Goal: Task Accomplishment & Management: Manage account settings

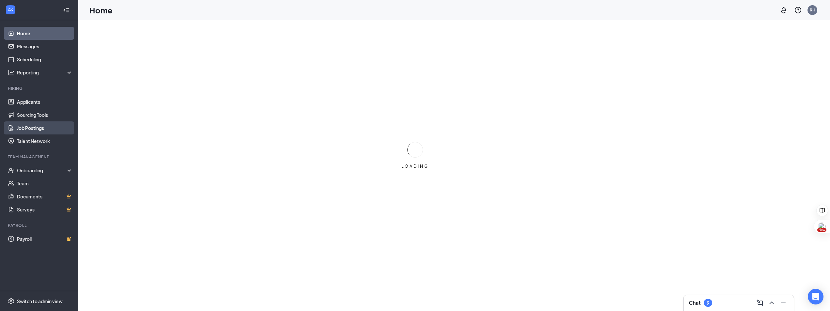
click at [28, 127] on link "Job Postings" at bounding box center [45, 127] width 56 height 13
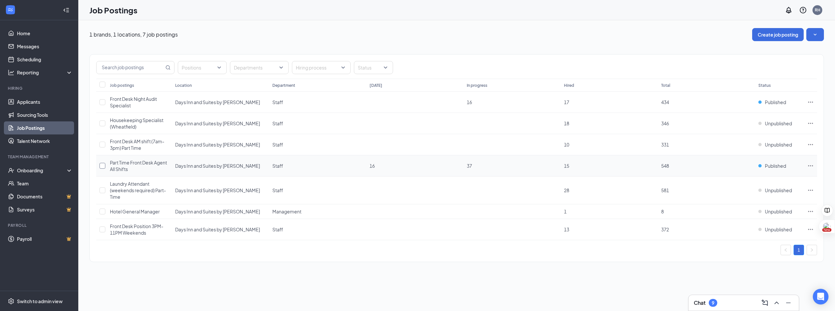
click at [104, 165] on input "checkbox" at bounding box center [102, 166] width 6 height 6
checkbox input "true"
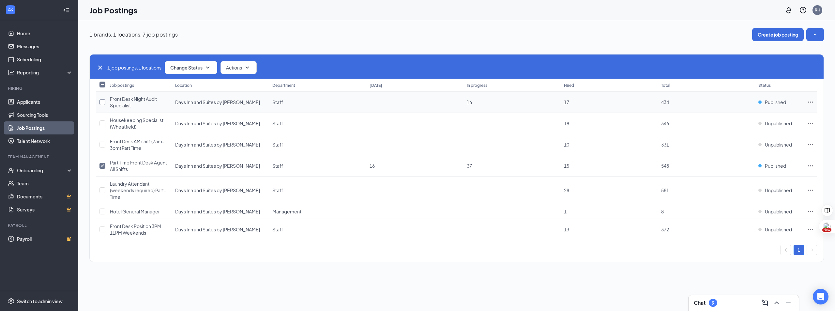
click at [104, 103] on input "checkbox" at bounding box center [102, 102] width 6 height 6
checkbox input "true"
click at [190, 70] on button "Change Status" at bounding box center [191, 67] width 53 height 13
click at [178, 100] on span "Unpublish" at bounding box center [182, 99] width 21 height 7
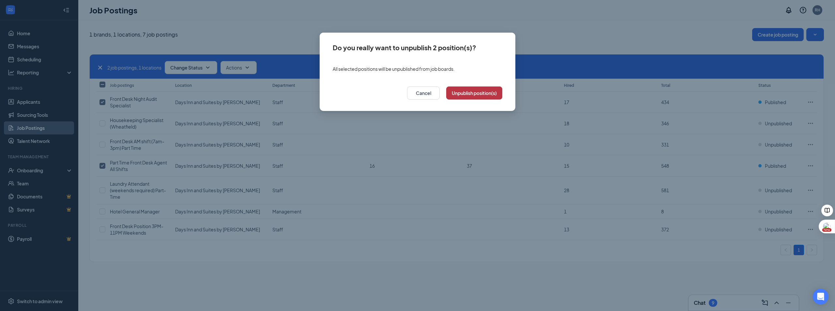
click at [483, 94] on button "Unpublish position(s)" at bounding box center [474, 92] width 56 height 13
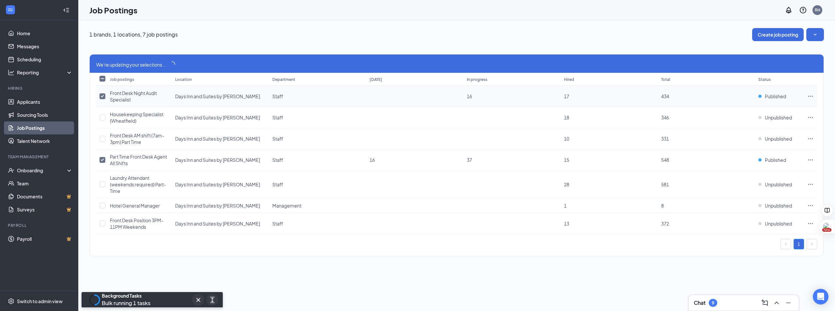
click at [807, 96] on icon "Ellipses" at bounding box center [810, 96] width 7 height 7
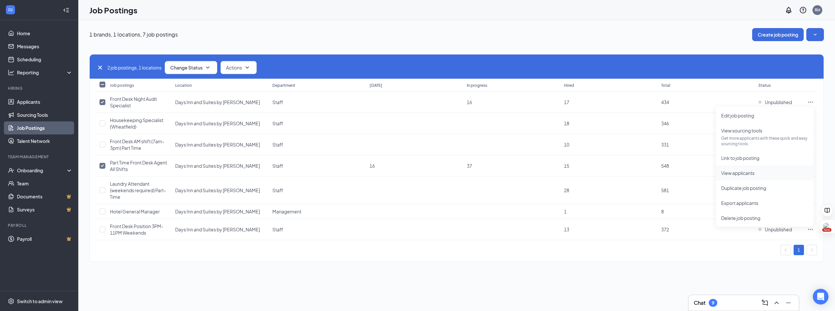
click at [732, 172] on span "View applicants" at bounding box center [737, 173] width 33 height 6
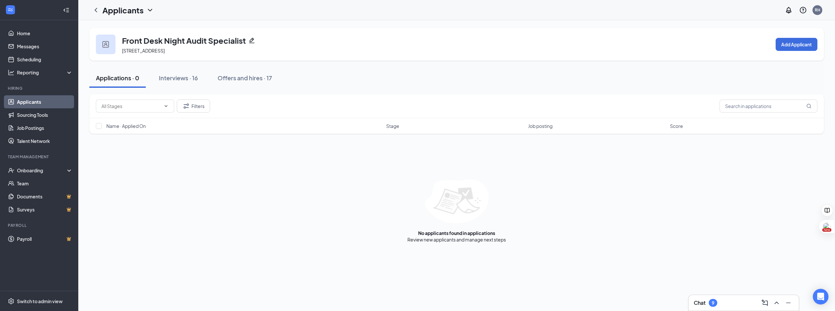
click at [32, 101] on link "Applicants" at bounding box center [45, 101] width 56 height 13
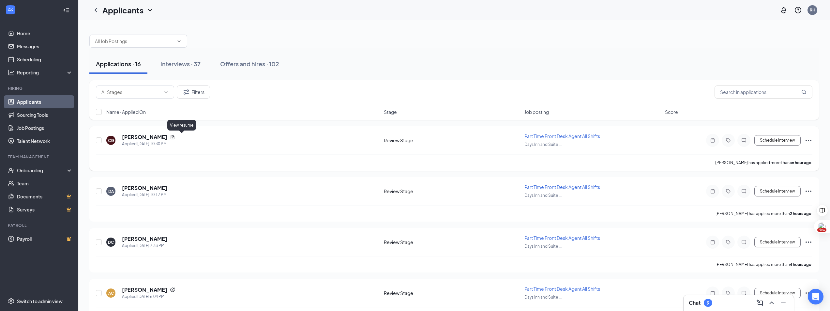
click at [175, 135] on icon "Document" at bounding box center [172, 136] width 5 height 5
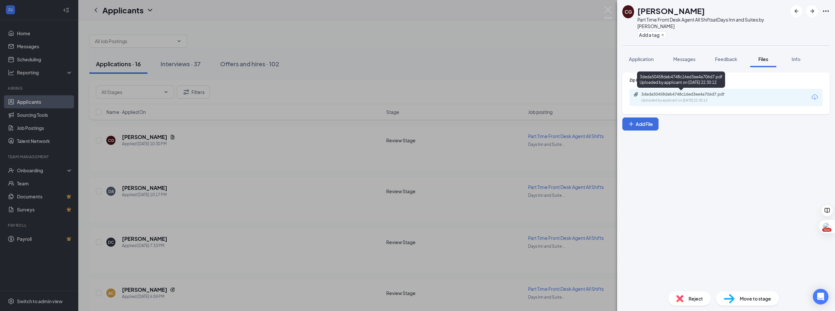
click at [675, 100] on div "Uploaded by applicant on Aug 25, 2025 at 22:30:12" at bounding box center [690, 100] width 98 height 5
click at [749, 302] on div "Move to stage" at bounding box center [747, 298] width 63 height 14
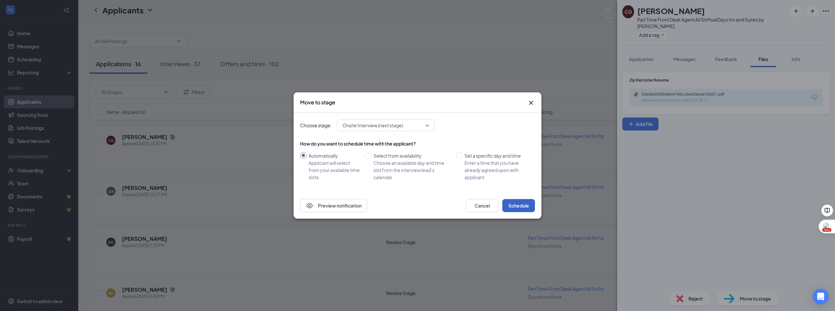
click at [520, 206] on button "Schedule" at bounding box center [518, 205] width 33 height 13
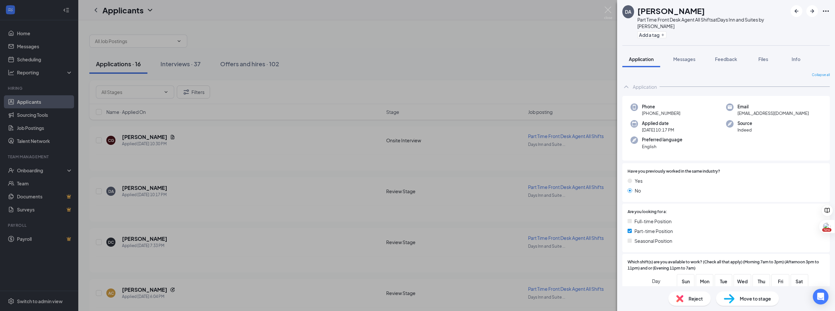
drag, startPoint x: 451, startPoint y: 39, endPoint x: 511, endPoint y: 40, distance: 60.0
click at [452, 39] on div "DA Dayveonna Adams Part Time Front Desk Agent All Shifts at Days Inn and Suites…" at bounding box center [417, 155] width 835 height 311
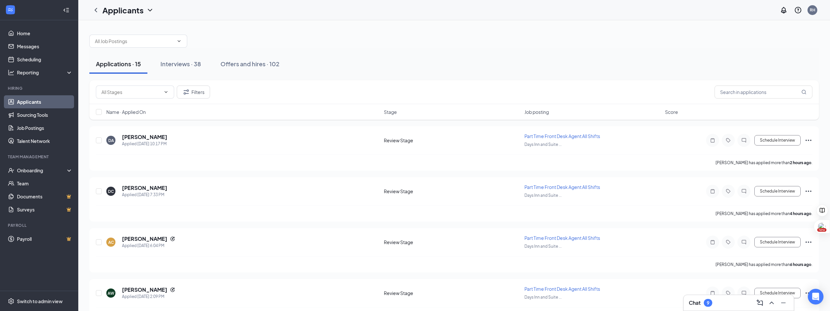
click at [694, 303] on h3 "Chat" at bounding box center [695, 302] width 12 height 7
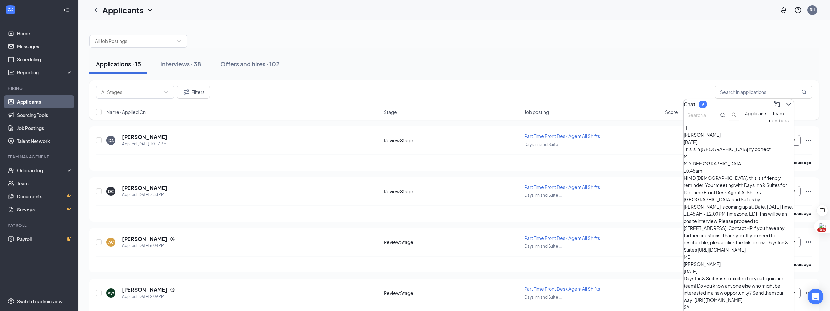
click at [516, 70] on div "Applications · 15 Interviews · 38 Offers and hires · 102" at bounding box center [454, 64] width 730 height 20
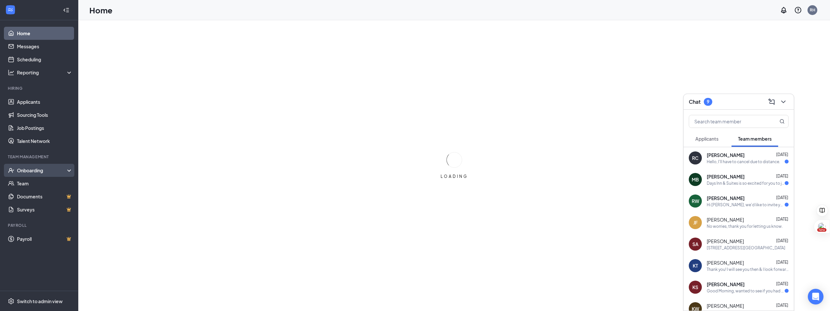
click at [34, 170] on div "Onboarding" at bounding box center [42, 170] width 50 height 7
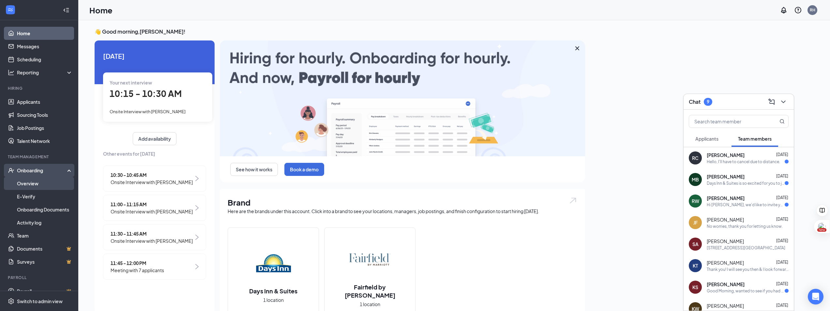
click at [33, 184] on link "Overview" at bounding box center [45, 183] width 56 height 13
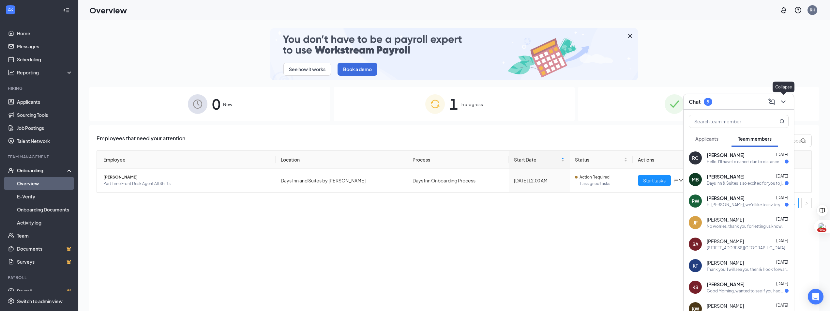
click at [784, 102] on icon "ChevronDown" at bounding box center [784, 102] width 8 height 8
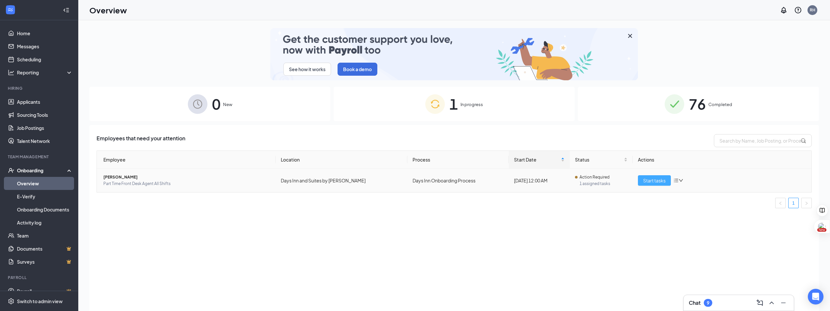
click at [658, 178] on span "Start tasks" at bounding box center [654, 180] width 23 height 7
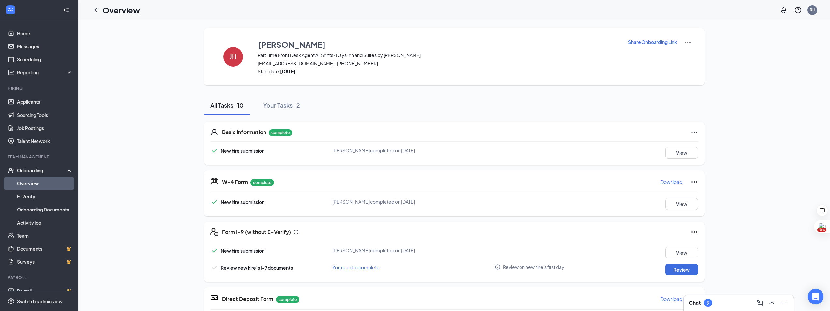
click at [27, 181] on link "Overview" at bounding box center [45, 183] width 56 height 13
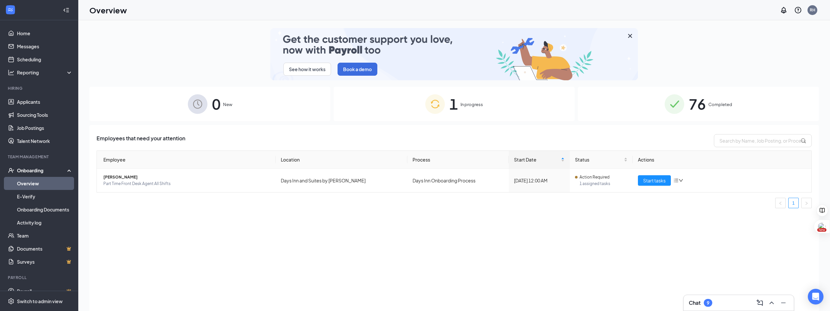
scroll to position [9, 0]
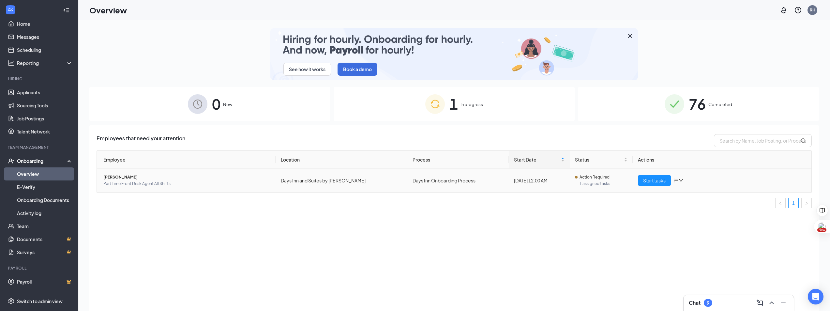
click at [680, 180] on icon "down" at bounding box center [681, 180] width 5 height 5
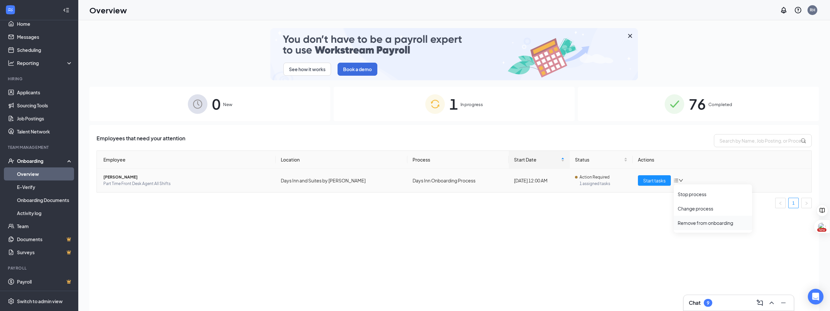
click at [687, 221] on div "Remove from onboarding" at bounding box center [713, 223] width 70 height 7
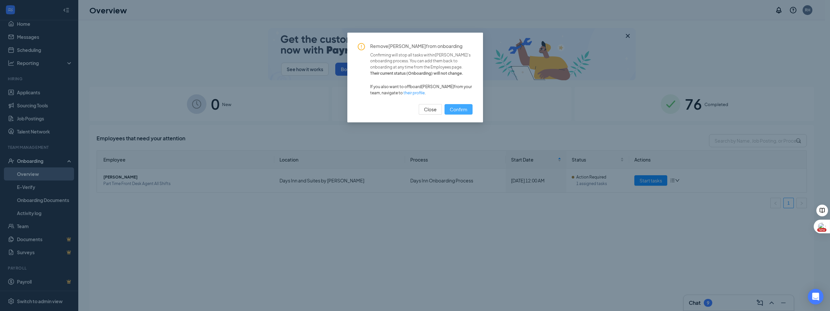
click at [460, 109] on span "Confirm" at bounding box center [459, 109] width 18 height 7
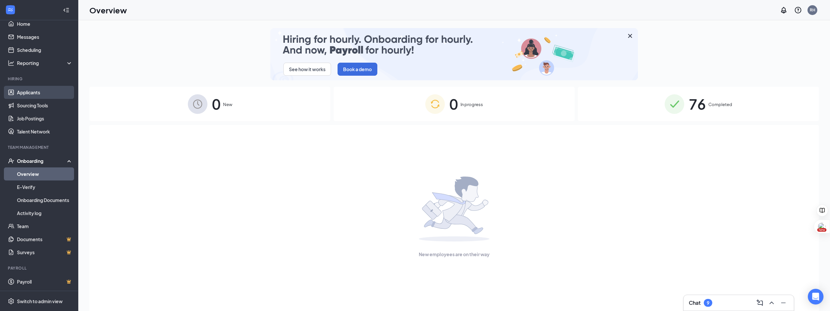
click at [28, 92] on link "Applicants" at bounding box center [45, 92] width 56 height 13
